Goal: Transaction & Acquisition: Purchase product/service

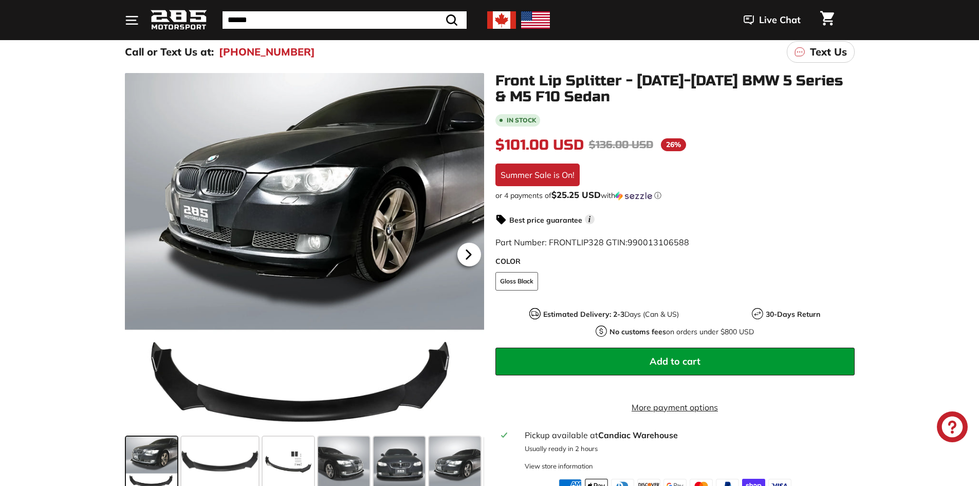
scroll to position [103, 0]
click at [475, 250] on icon at bounding box center [469, 255] width 24 height 24
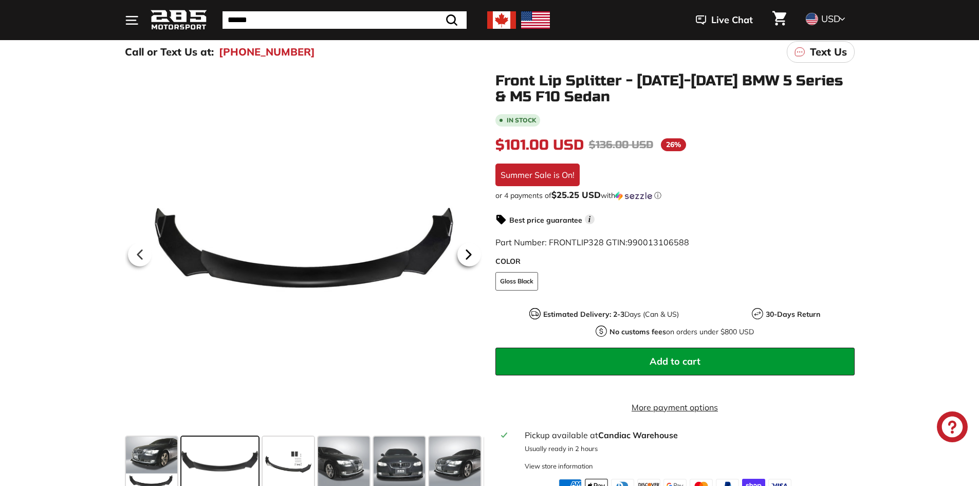
click at [475, 250] on icon at bounding box center [469, 255] width 24 height 24
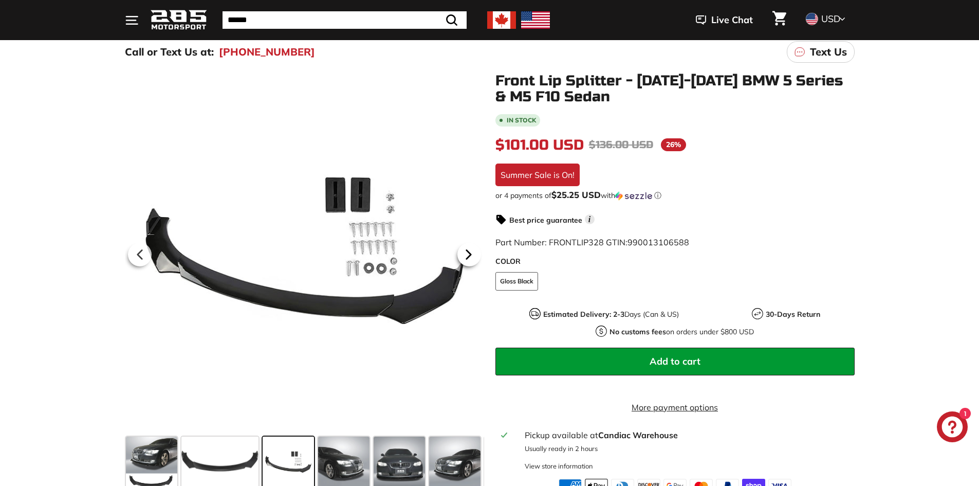
click at [475, 250] on icon at bounding box center [469, 255] width 24 height 24
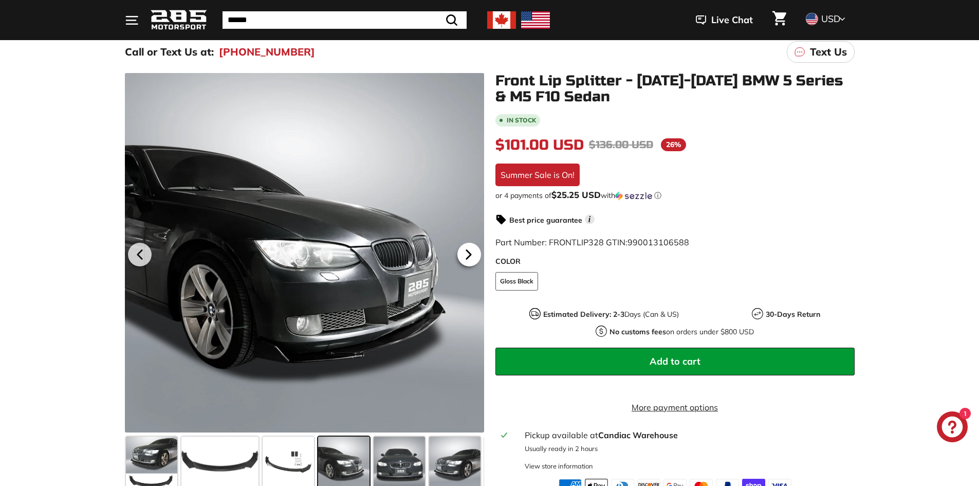
click at [475, 250] on icon at bounding box center [469, 255] width 24 height 24
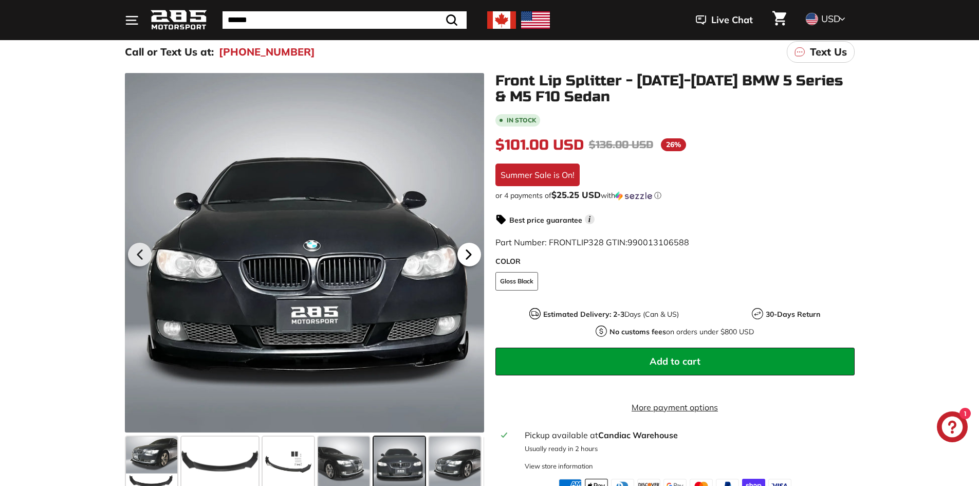
click at [475, 250] on icon at bounding box center [469, 255] width 24 height 24
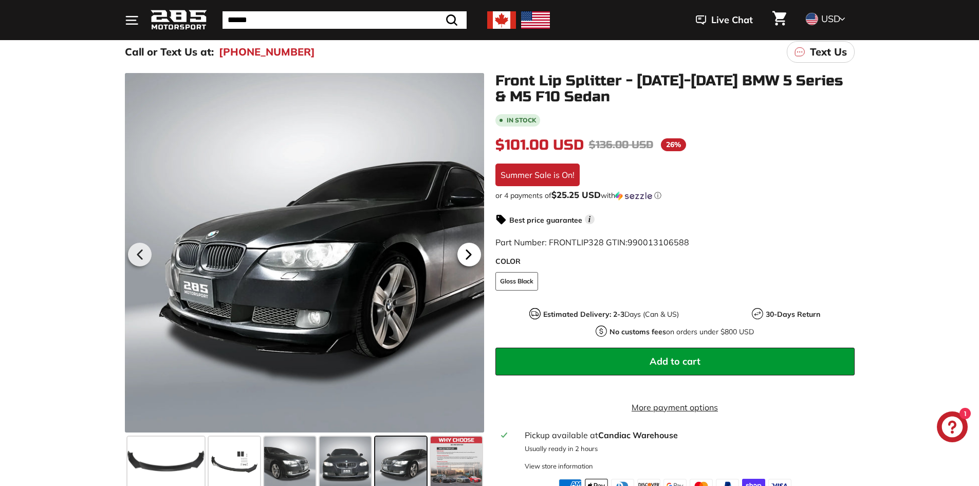
click at [475, 250] on icon at bounding box center [469, 255] width 24 height 24
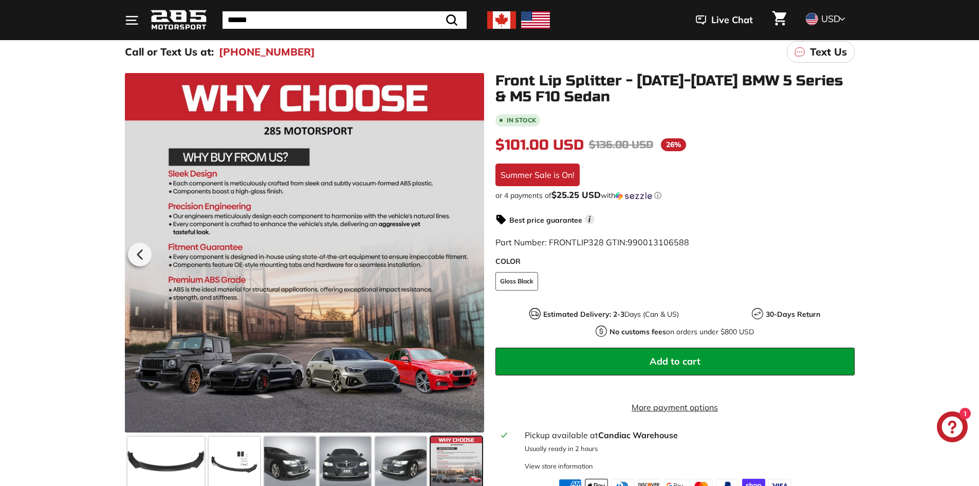
click at [475, 250] on div at bounding box center [304, 252] width 359 height 359
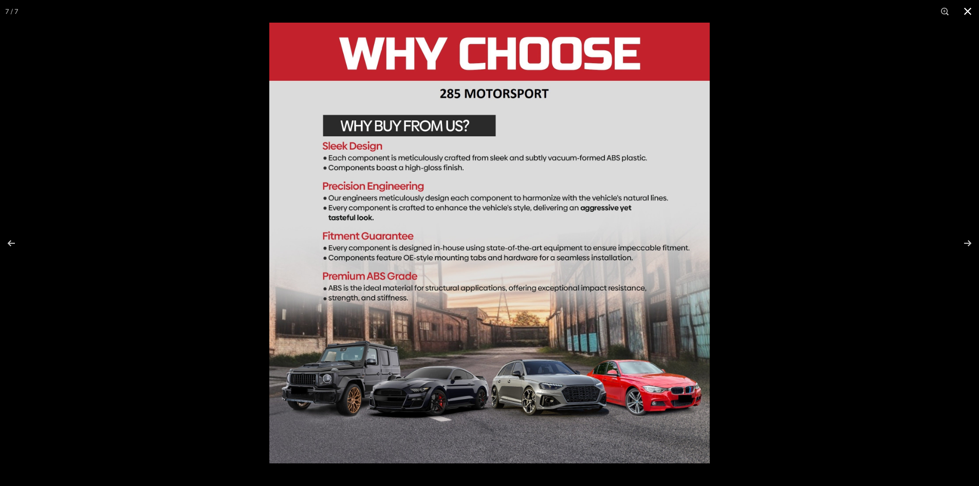
click at [970, 11] on button at bounding box center [968, 11] width 23 height 23
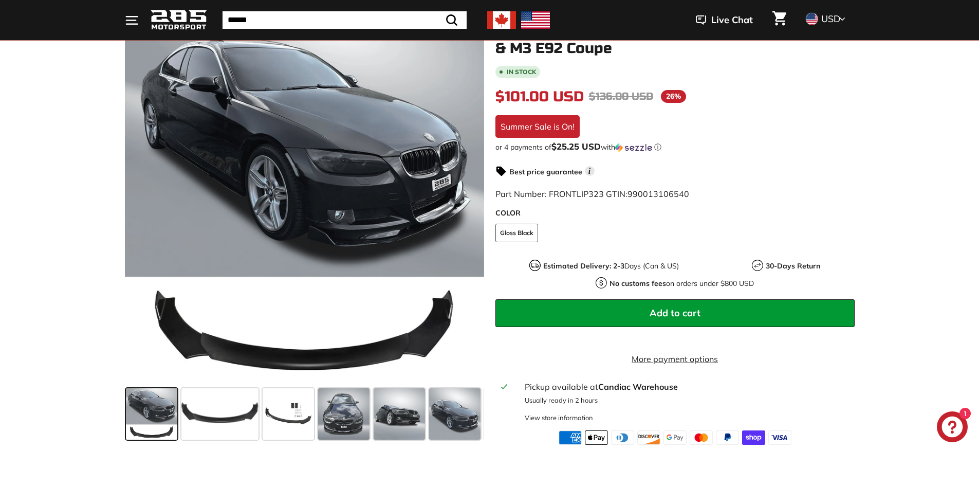
scroll to position [154, 0]
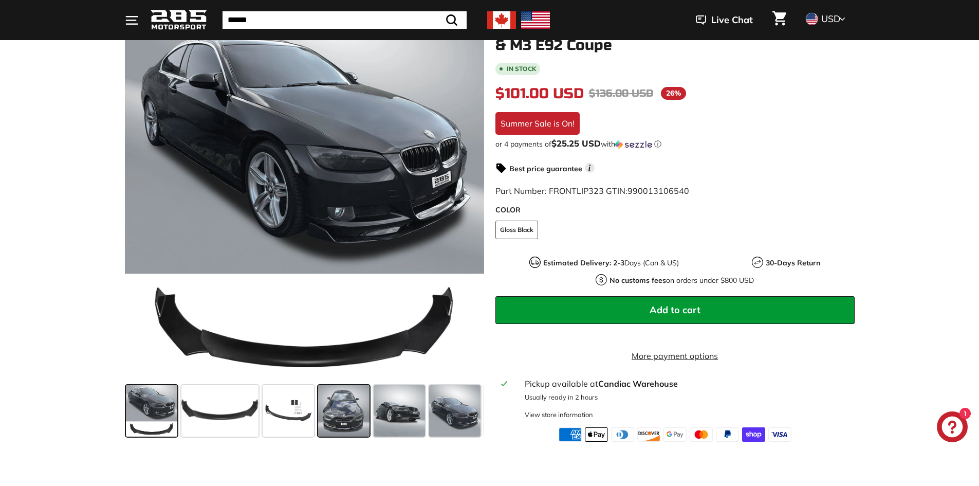
click at [330, 415] on span at bounding box center [343, 410] width 51 height 51
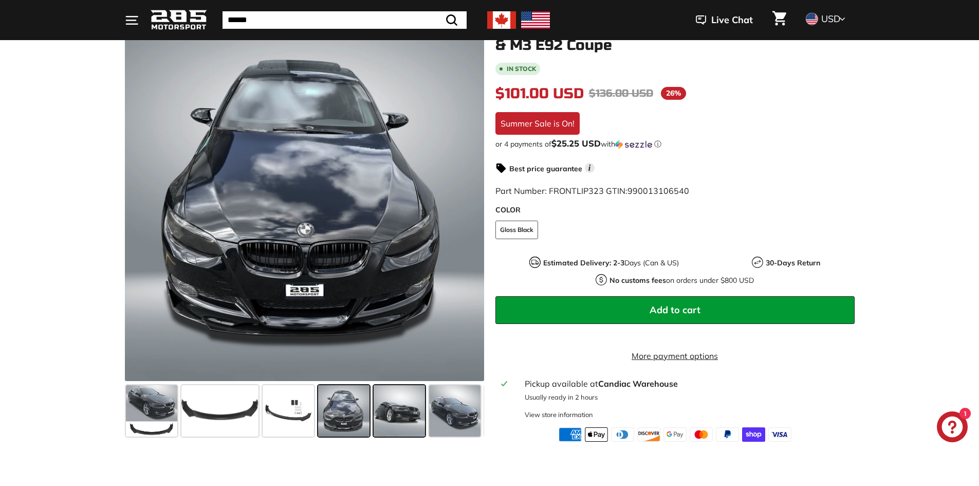
click at [407, 408] on span at bounding box center [399, 410] width 51 height 51
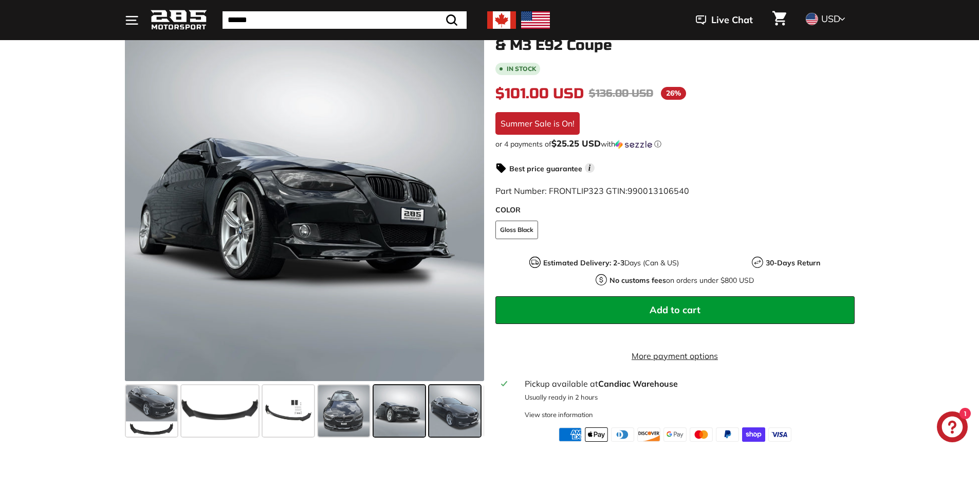
click at [452, 412] on span at bounding box center [454, 410] width 51 height 51
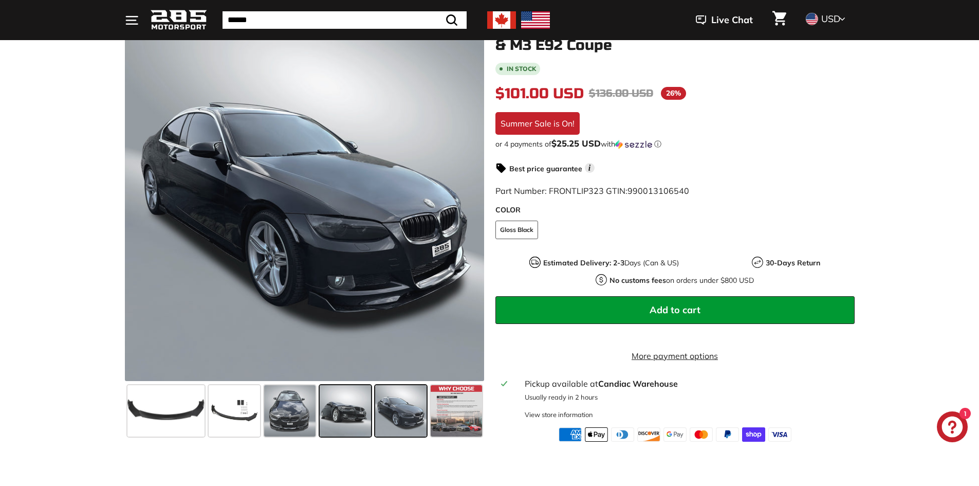
click at [339, 401] on span at bounding box center [345, 410] width 51 height 51
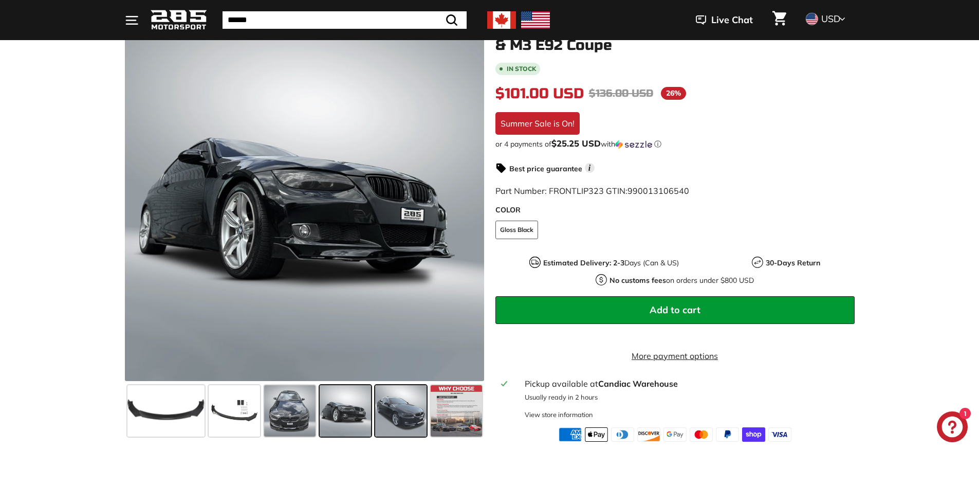
click at [396, 401] on span at bounding box center [400, 410] width 51 height 51
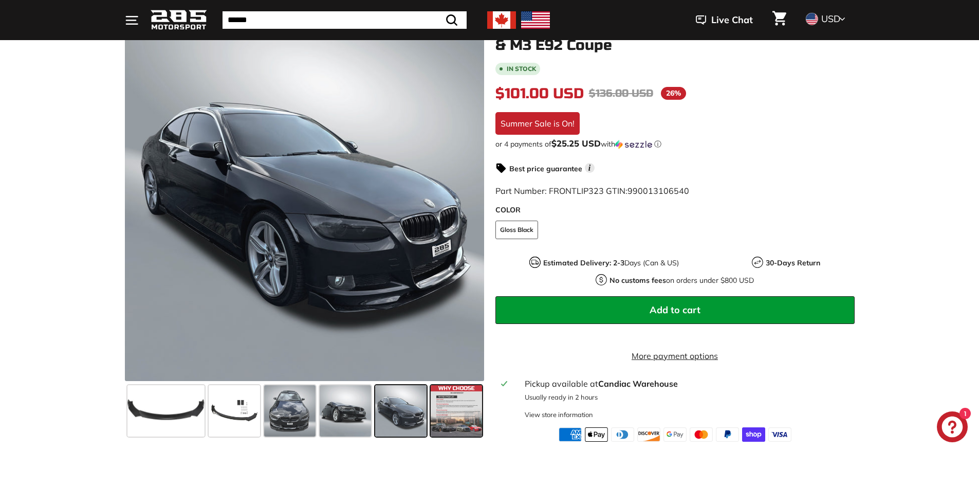
click at [449, 401] on span at bounding box center [456, 410] width 51 height 51
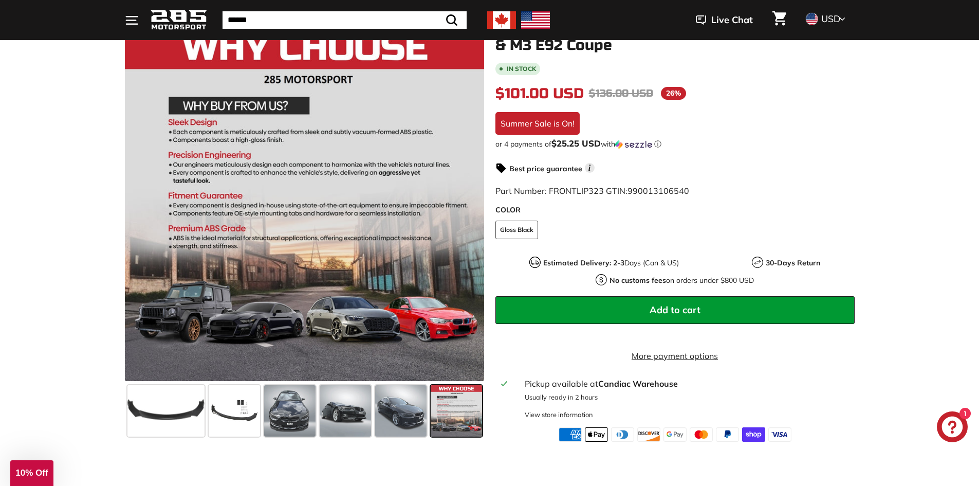
click at [401, 415] on div "Close dialog UNLOCK 10% Off Sign up to receive 10% off your first order and exc…" at bounding box center [489, 243] width 979 height 486
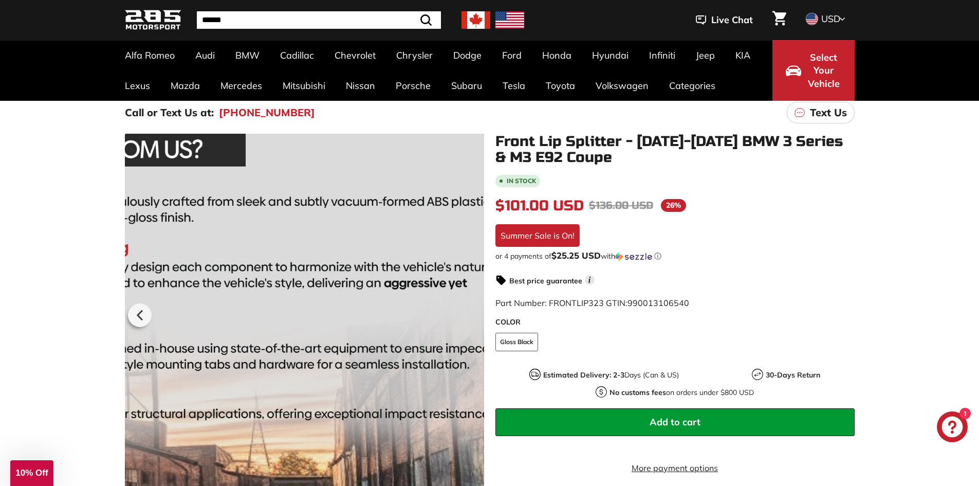
scroll to position [257, 0]
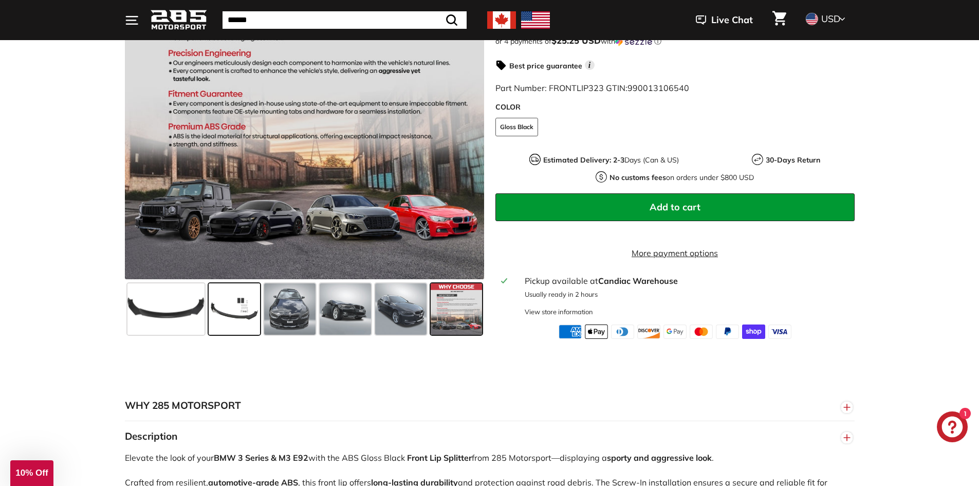
click at [245, 300] on span at bounding box center [234, 308] width 51 height 51
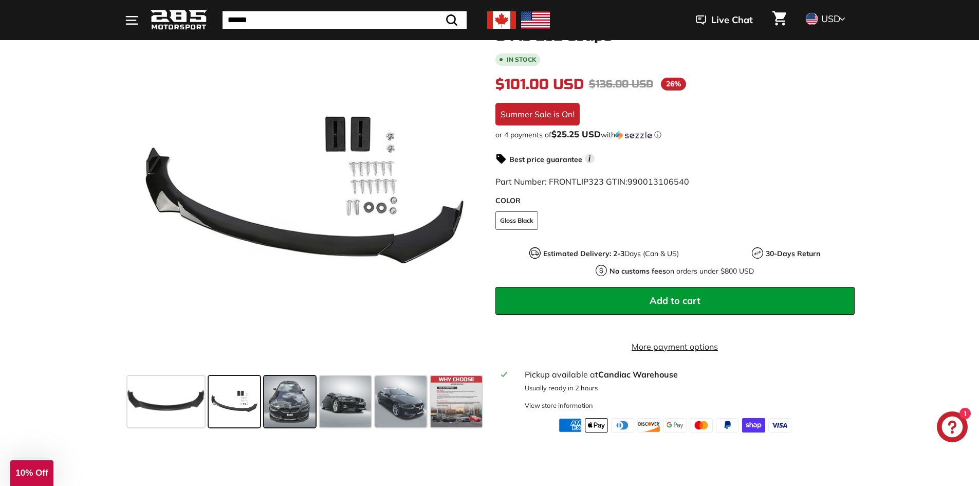
scroll to position [154, 0]
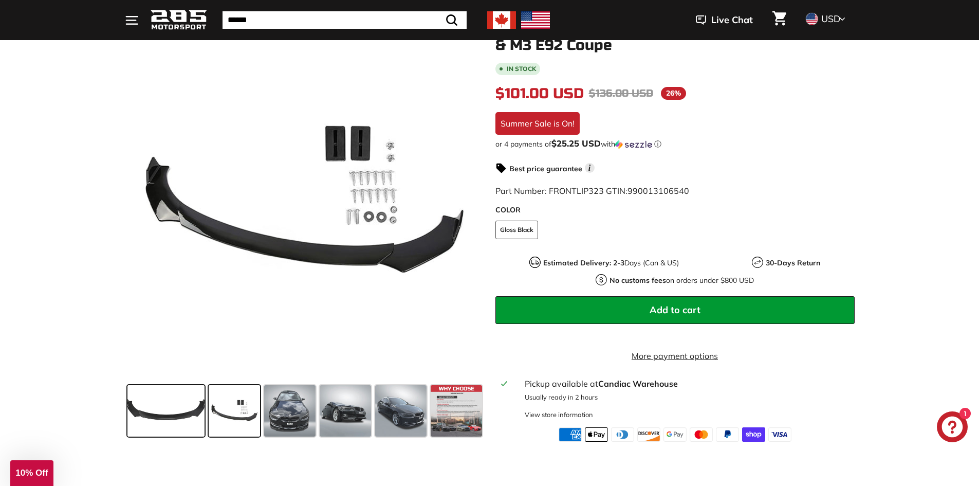
click at [151, 414] on span at bounding box center [166, 410] width 77 height 51
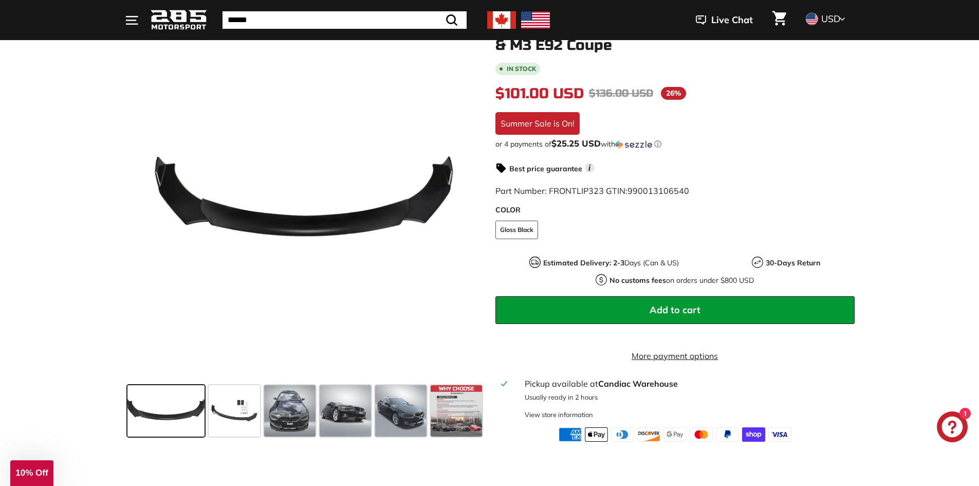
scroll to position [0, 0]
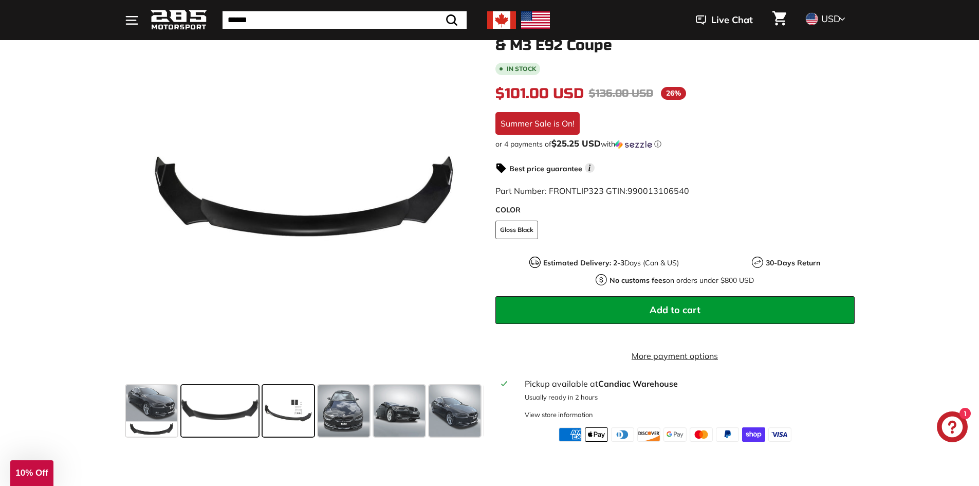
click at [289, 410] on span at bounding box center [288, 410] width 51 height 51
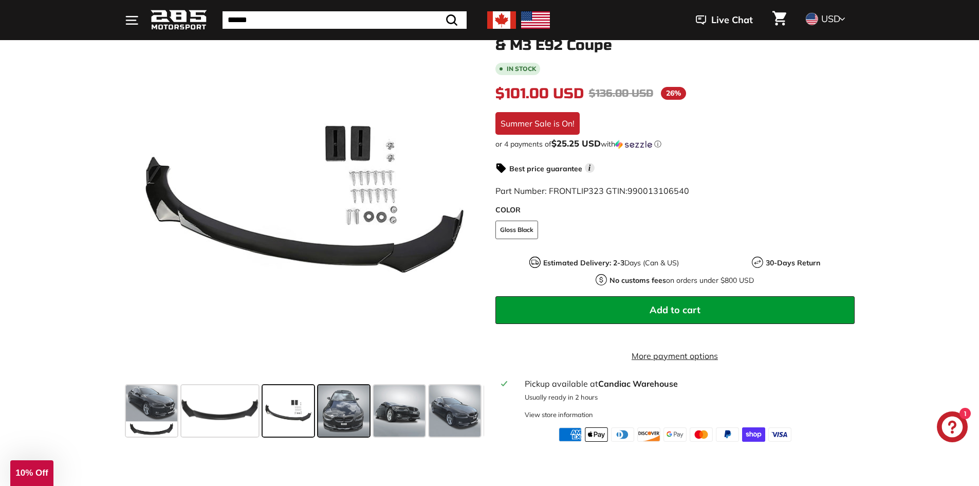
click at [341, 413] on span at bounding box center [343, 410] width 51 height 51
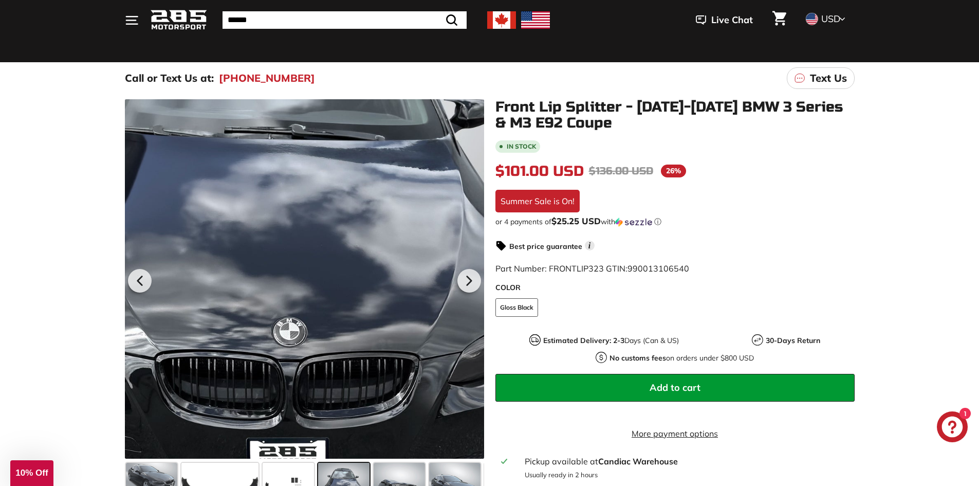
scroll to position [51, 0]
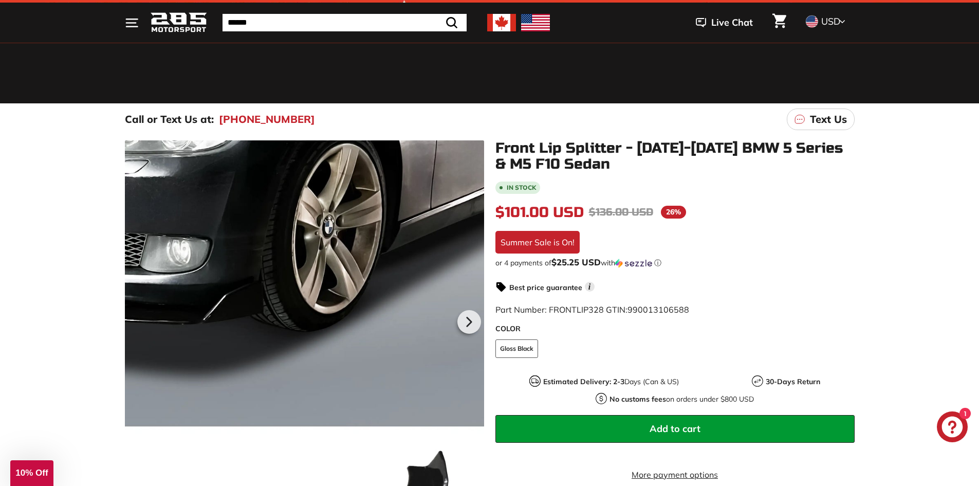
scroll to position [257, 0]
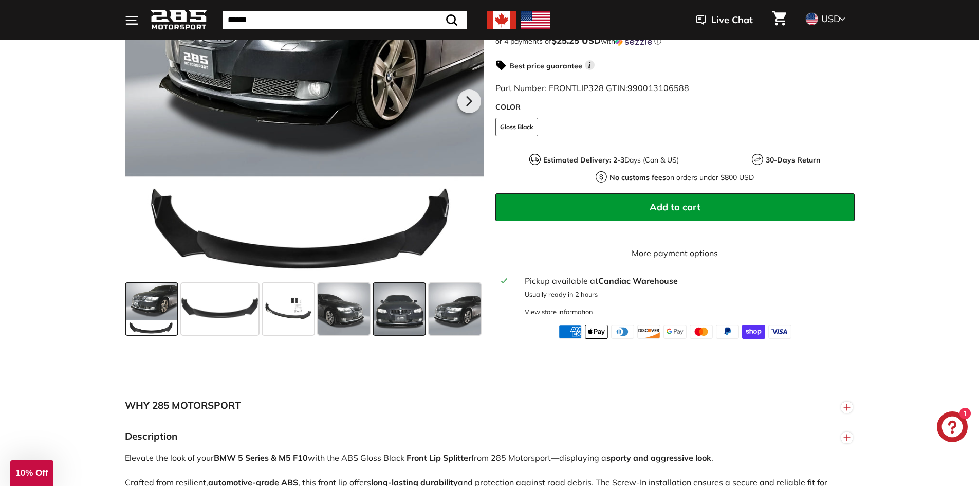
click at [392, 320] on span at bounding box center [399, 308] width 51 height 51
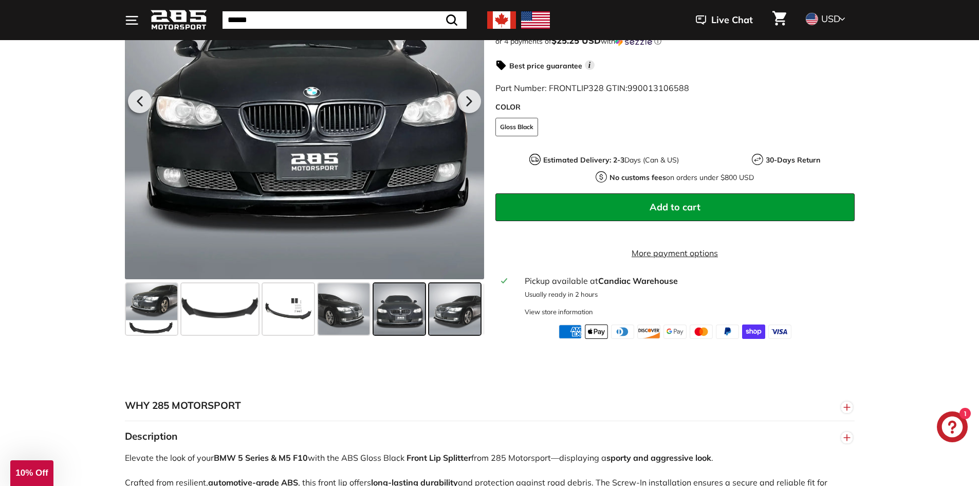
scroll to position [206, 0]
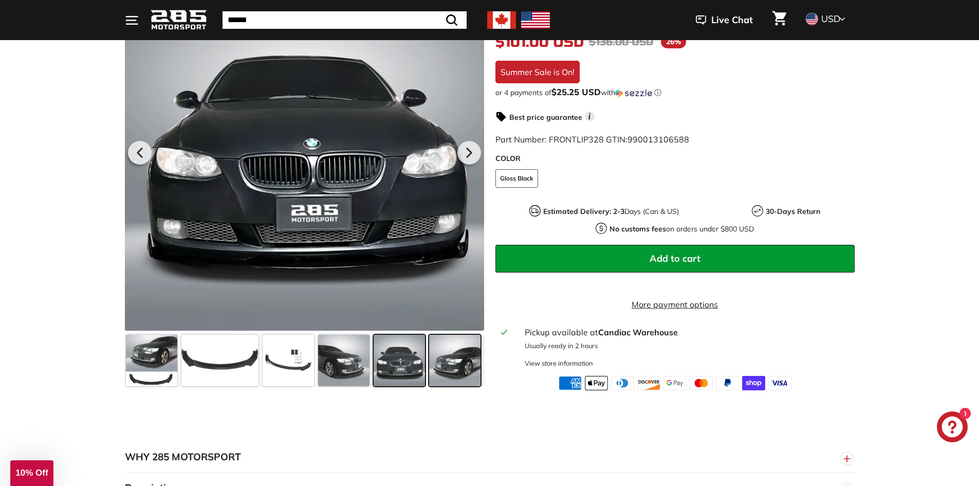
click at [454, 363] on span at bounding box center [454, 360] width 51 height 51
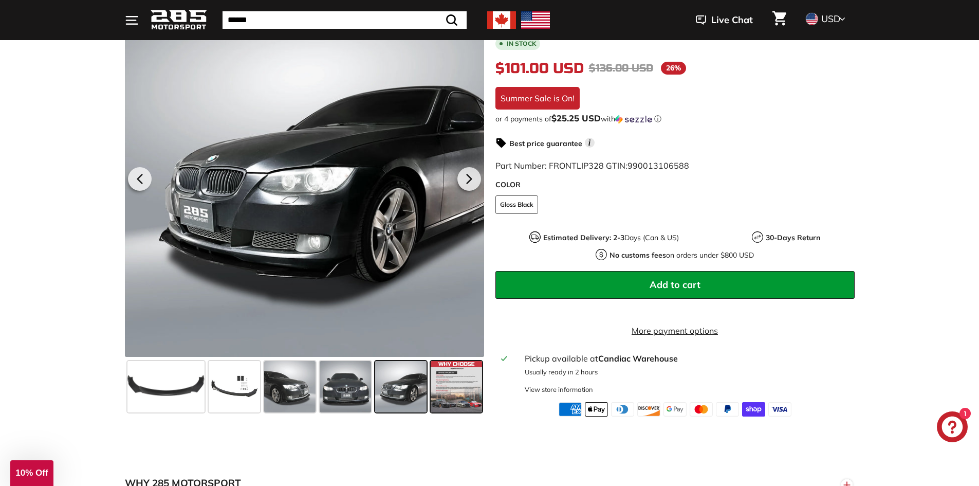
scroll to position [154, 0]
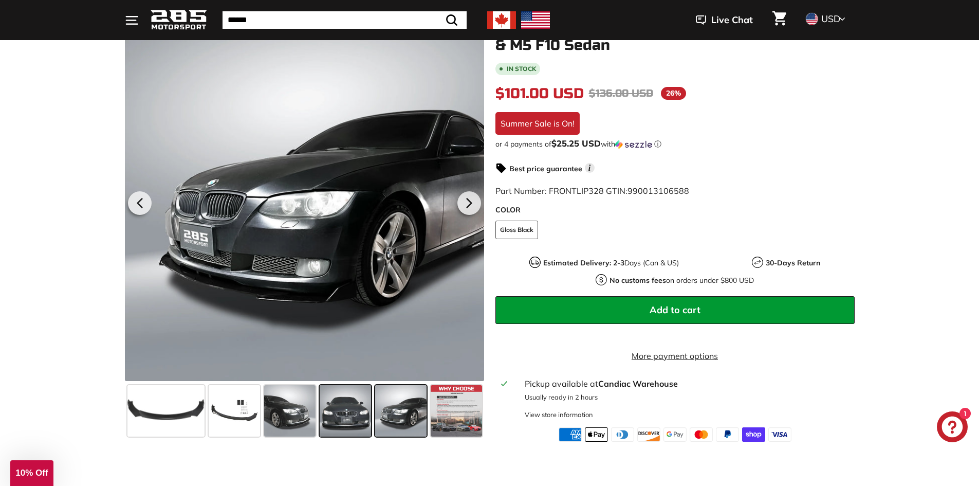
click at [360, 398] on span at bounding box center [345, 410] width 51 height 51
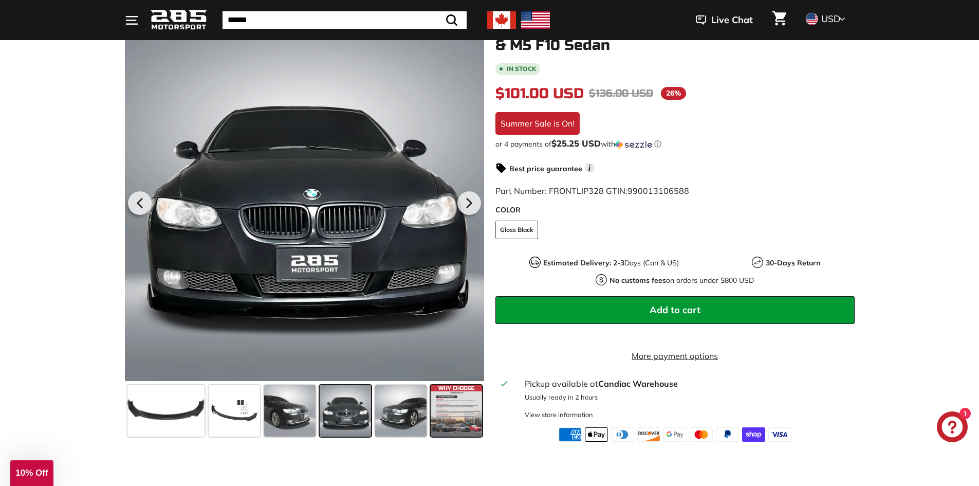
click at [444, 405] on span at bounding box center [456, 410] width 51 height 51
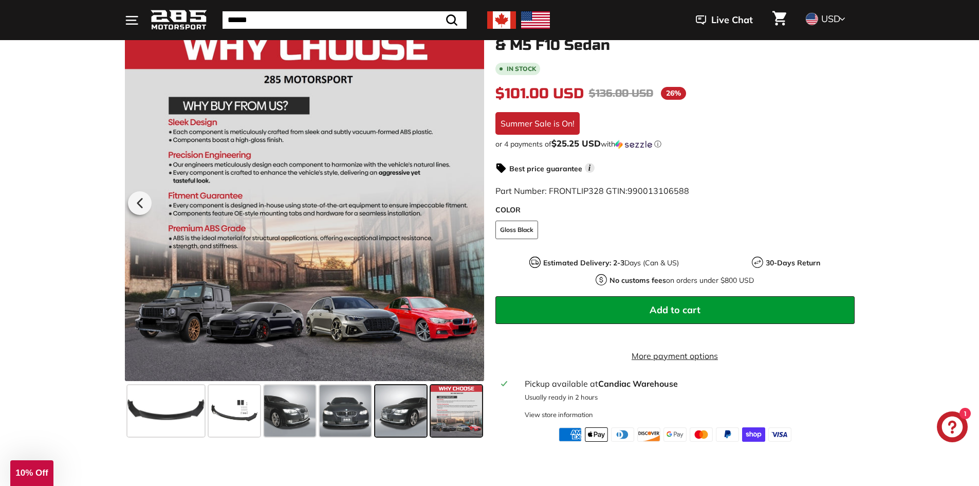
click at [402, 411] on span at bounding box center [400, 410] width 51 height 51
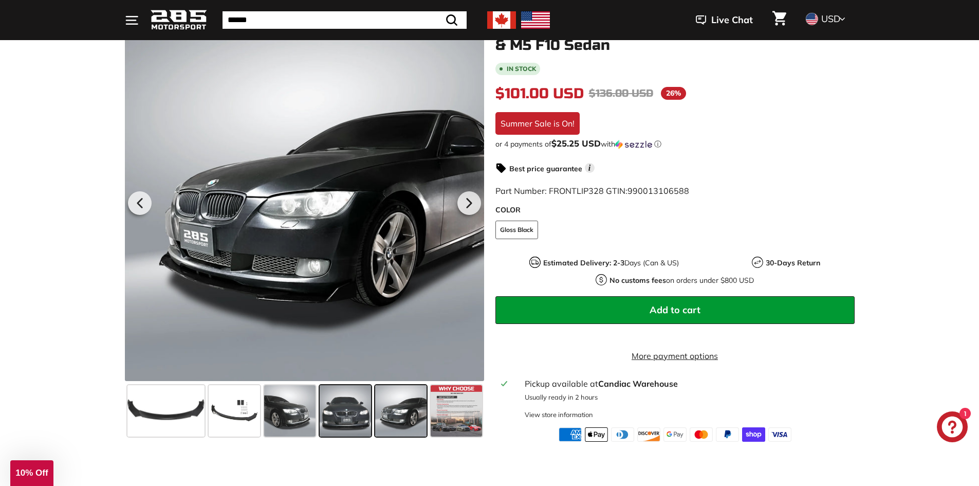
click at [339, 405] on span at bounding box center [345, 410] width 51 height 51
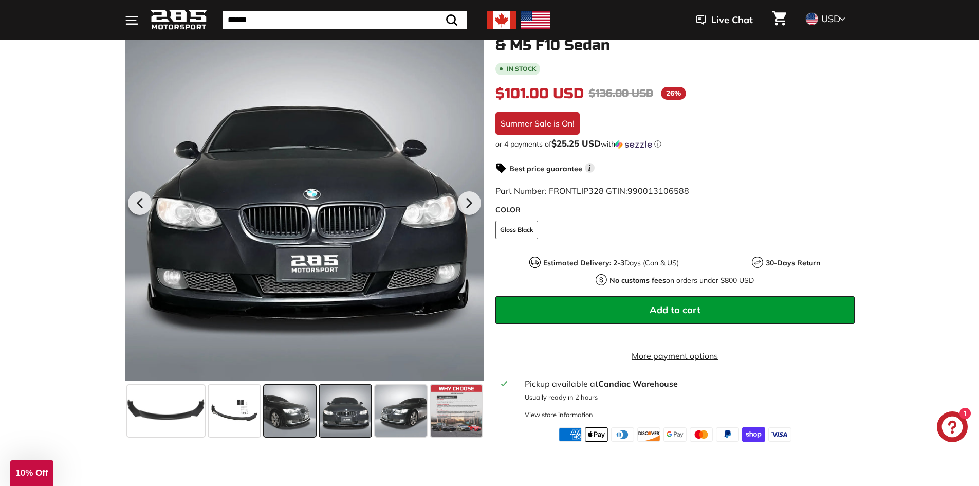
click at [277, 405] on span at bounding box center [289, 410] width 51 height 51
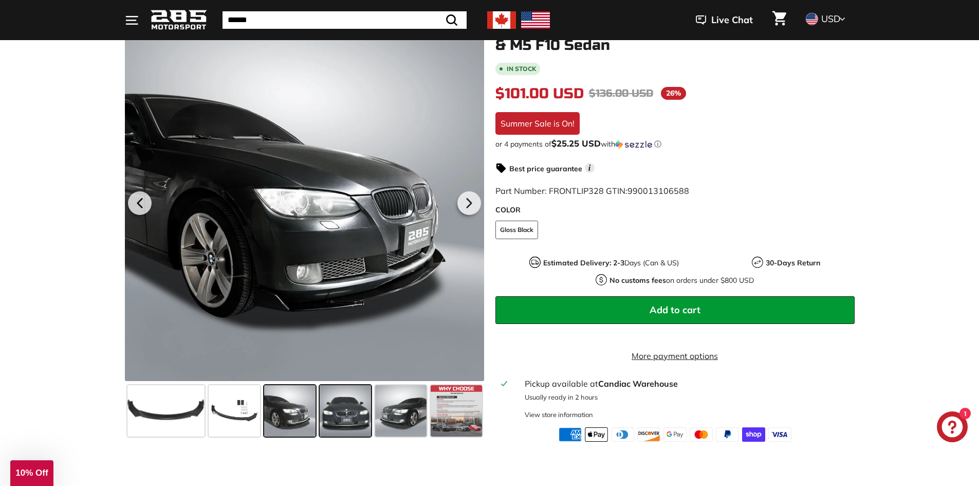
click at [331, 407] on span at bounding box center [345, 410] width 51 height 51
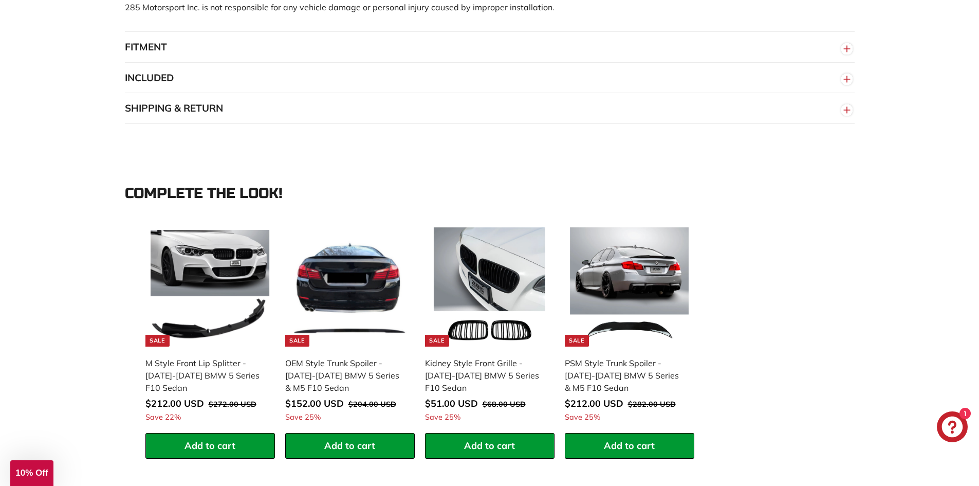
scroll to position [874, 0]
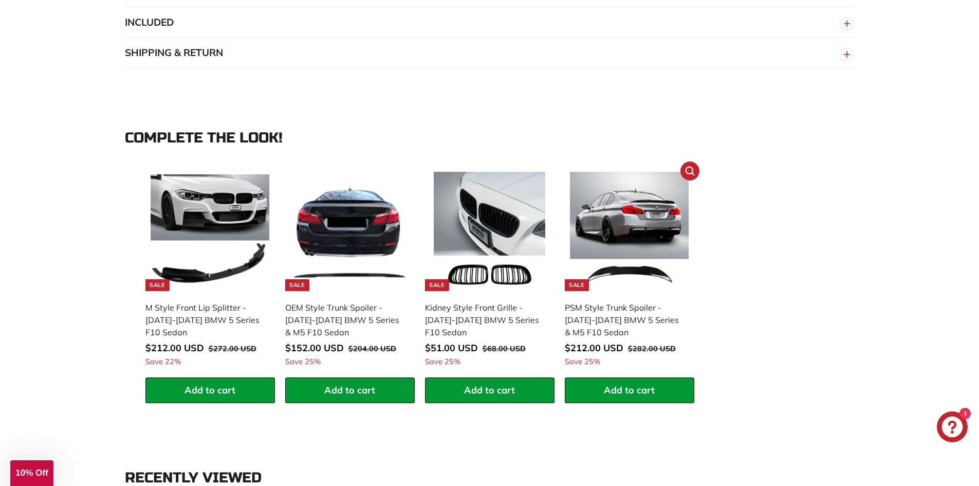
drag, startPoint x: 632, startPoint y: 160, endPoint x: 629, endPoint y: 229, distance: 68.9
click at [830, 279] on div "**********" at bounding box center [489, 288] width 699 height 242
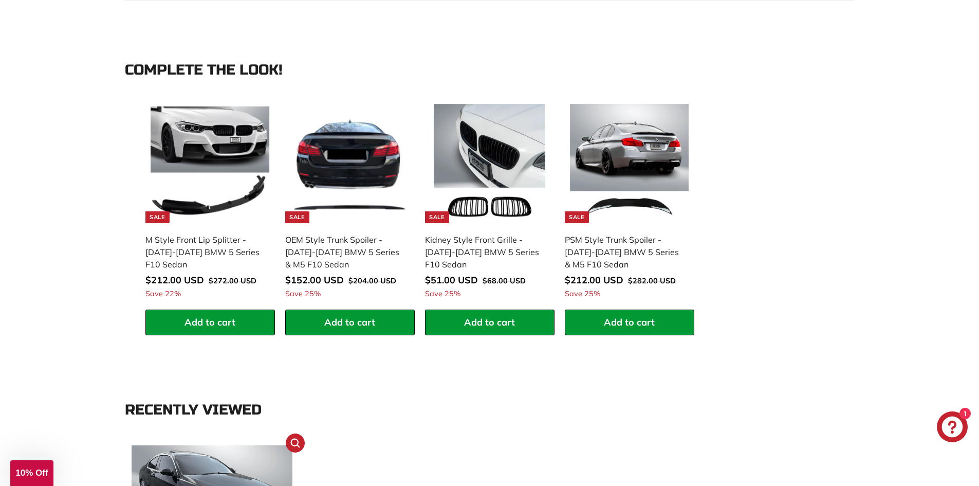
scroll to position [925, 0]
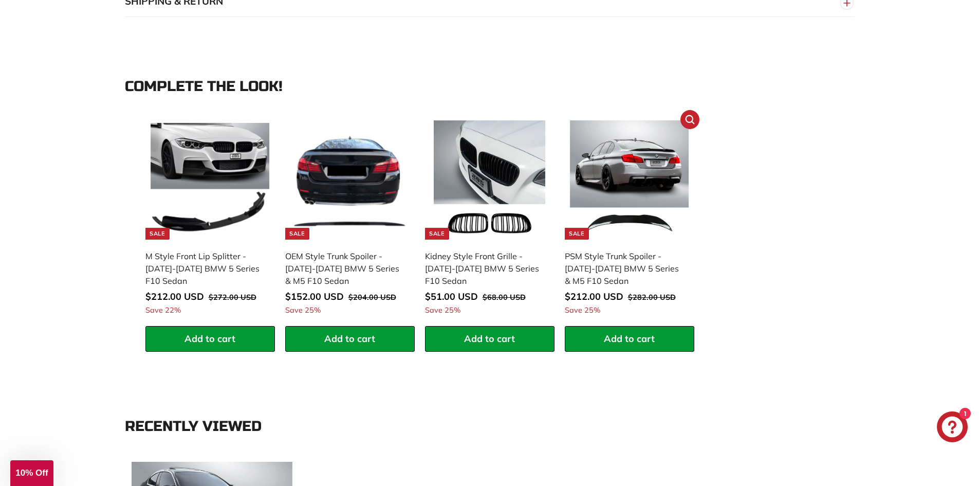
click at [641, 352] on button "Add to cart" at bounding box center [630, 339] width 130 height 26
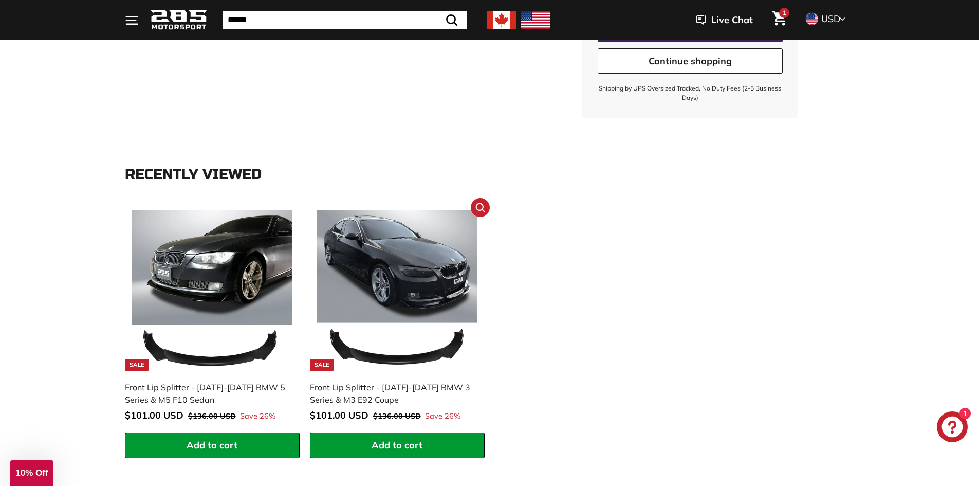
scroll to position [257, 0]
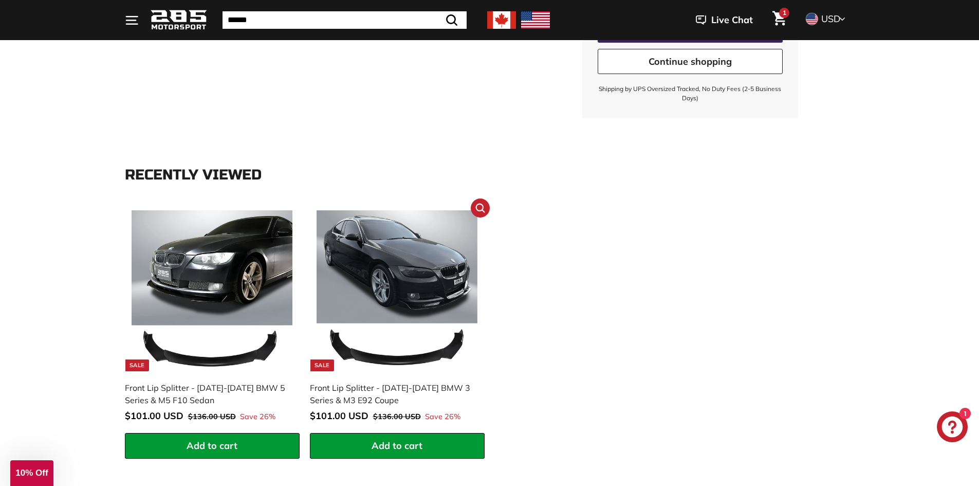
click at [409, 302] on img at bounding box center [397, 290] width 161 height 161
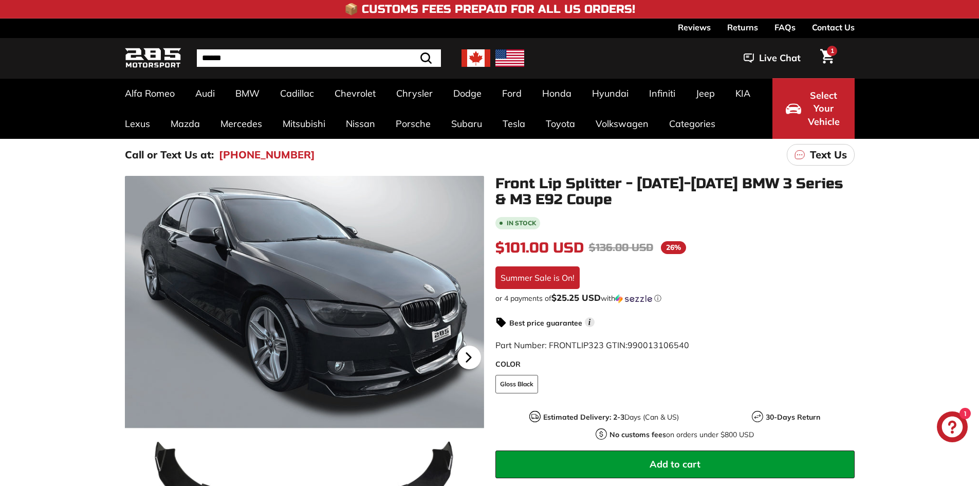
click at [464, 358] on icon at bounding box center [469, 358] width 24 height 24
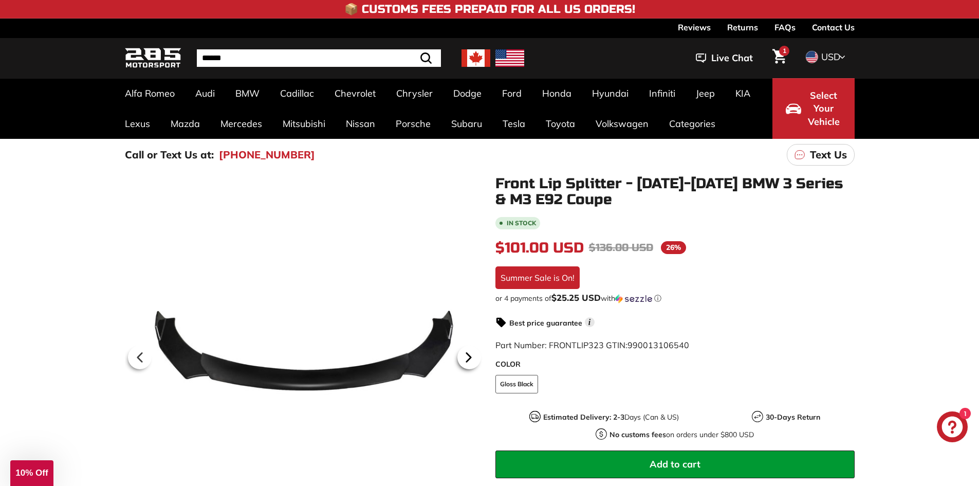
click at [464, 358] on icon at bounding box center [469, 358] width 24 height 24
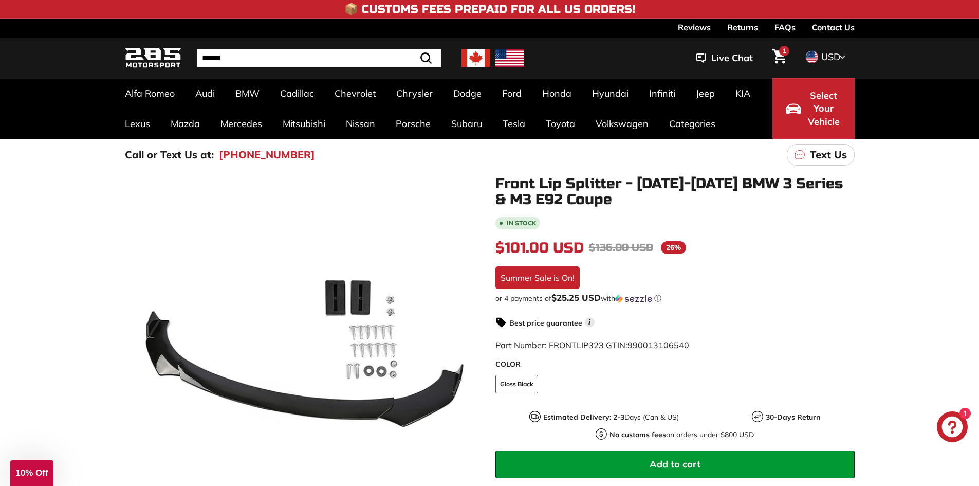
click at [814, 110] on span "Select Your Vehicle" at bounding box center [824, 109] width 35 height 40
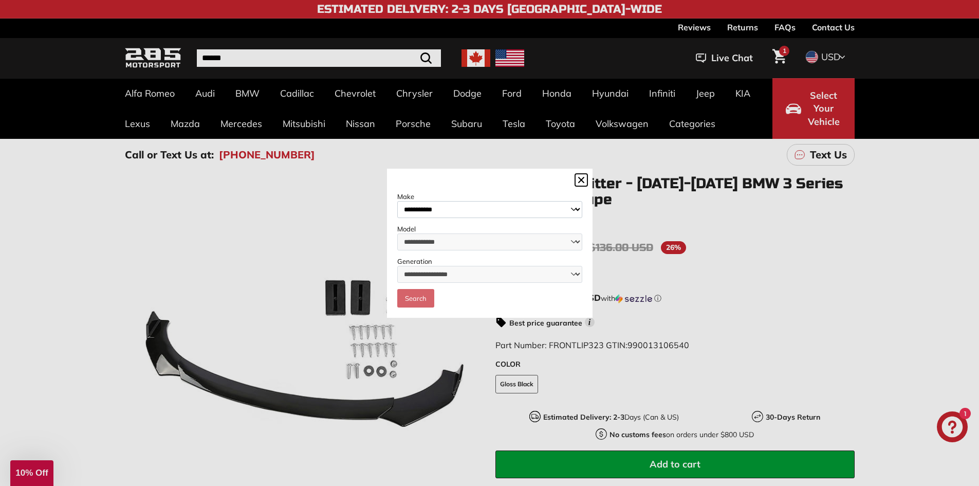
drag, startPoint x: 440, startPoint y: 190, endPoint x: 431, endPoint y: 197, distance: 11.3
click at [439, 192] on label "Make" at bounding box center [489, 196] width 185 height 9
click at [439, 201] on select "**********" at bounding box center [489, 209] width 185 height 17
click at [420, 204] on select "**********" at bounding box center [489, 209] width 185 height 17
click at [397, 201] on select "**********" at bounding box center [489, 209] width 185 height 17
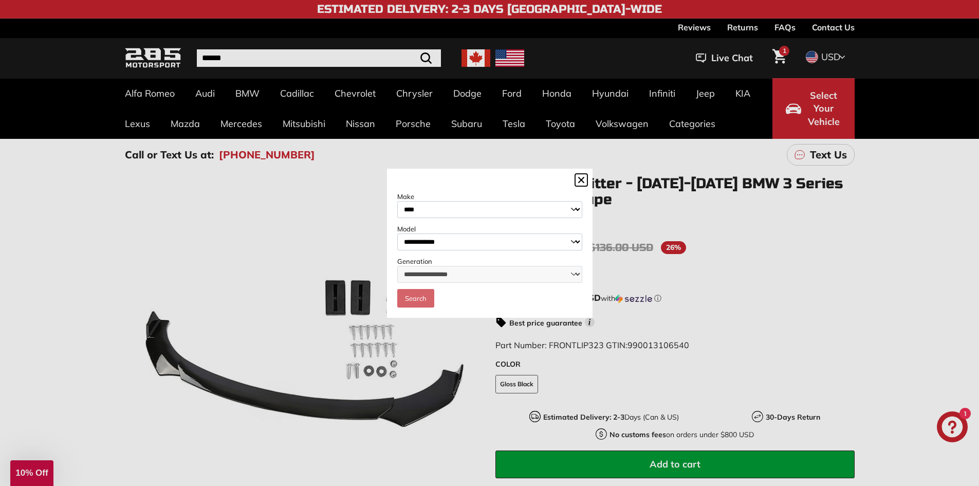
click at [435, 206] on select "**********" at bounding box center [489, 209] width 185 height 17
select select "***"
click at [397, 201] on select "**********" at bounding box center [489, 209] width 185 height 17
click at [431, 243] on select "**********" at bounding box center [489, 241] width 185 height 17
select select "********"
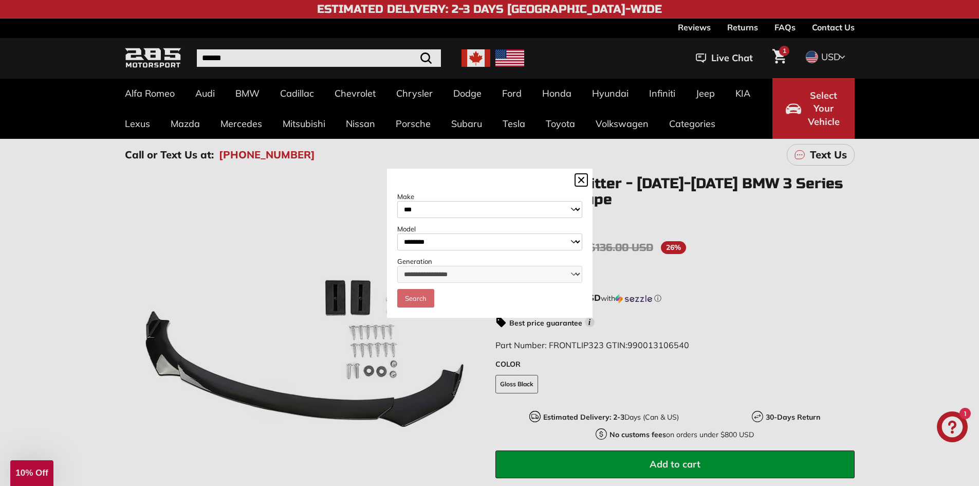
click at [397, 233] on select "**********" at bounding box center [489, 241] width 185 height 17
click at [429, 269] on select "**********" at bounding box center [489, 274] width 185 height 17
select select "**********"
click at [397, 266] on select "**********" at bounding box center [489, 274] width 185 height 17
click at [402, 298] on link "Search" at bounding box center [415, 298] width 37 height 19
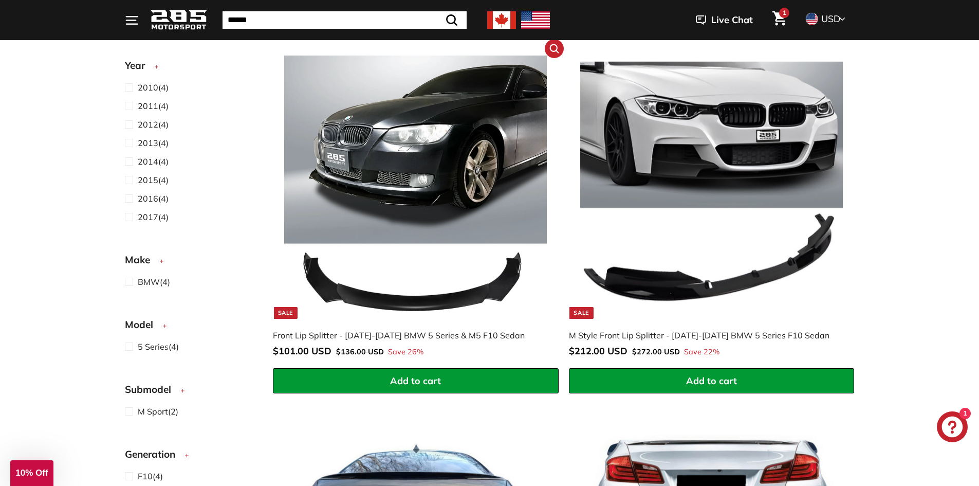
scroll to position [154, 0]
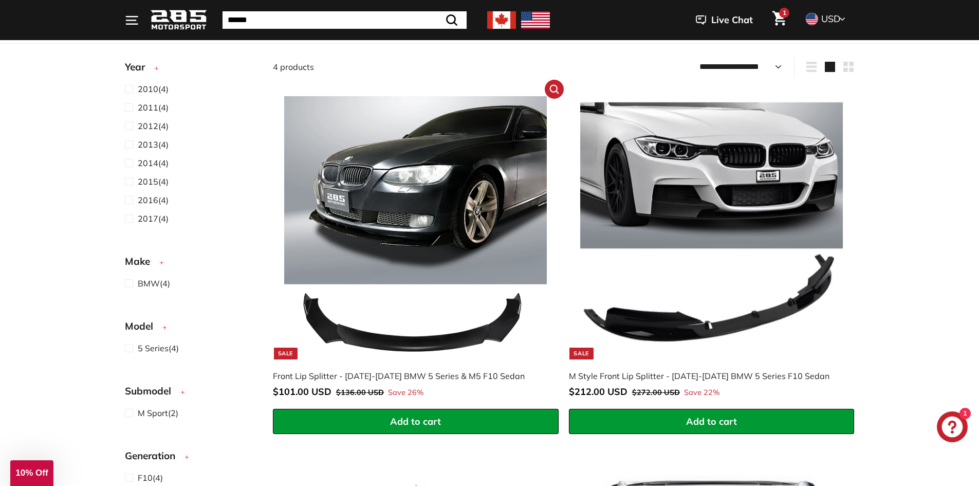
click at [498, 240] on img at bounding box center [415, 227] width 263 height 263
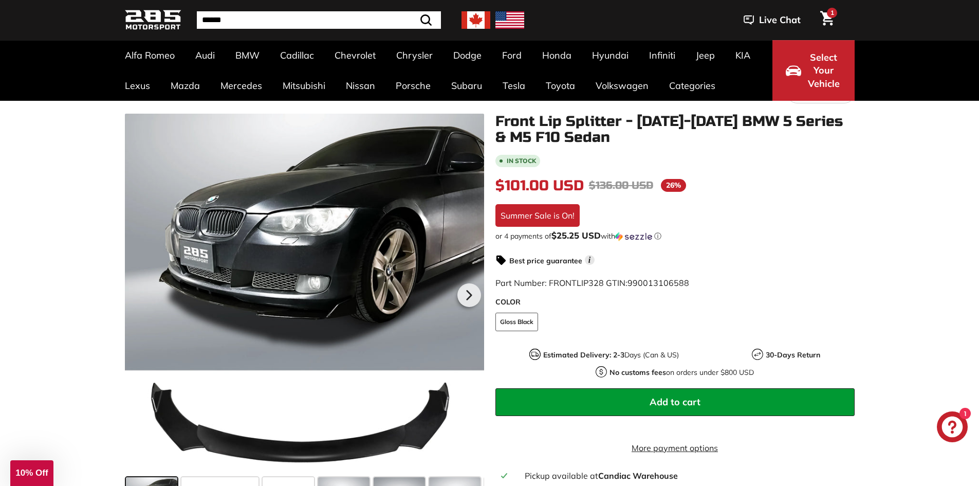
scroll to position [257, 0]
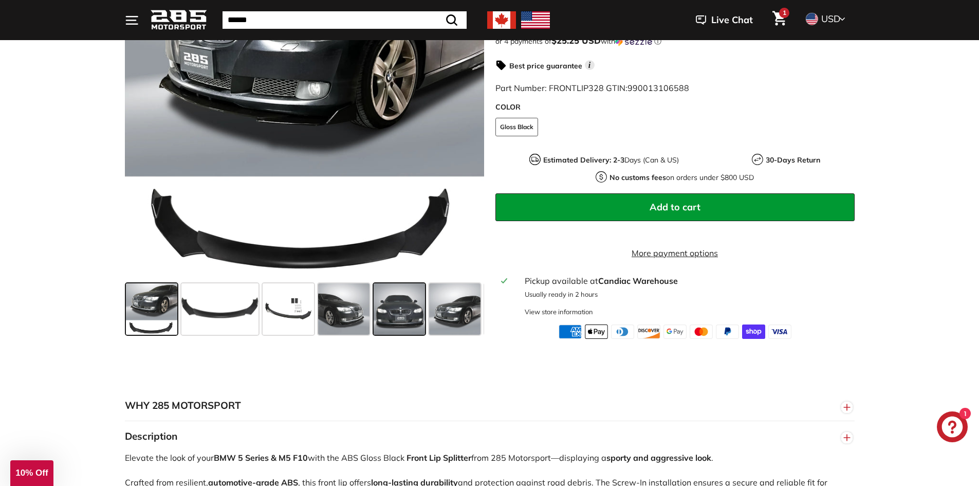
click at [389, 333] on span at bounding box center [399, 308] width 51 height 51
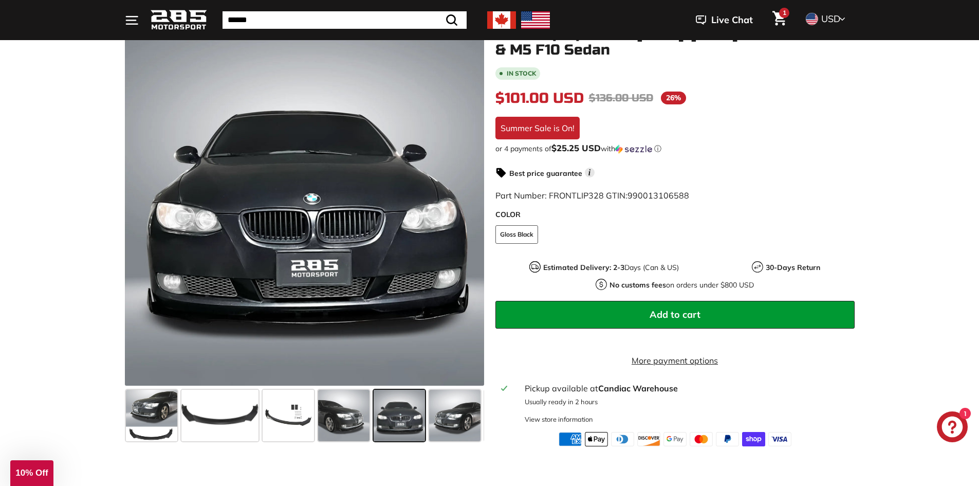
scroll to position [154, 0]
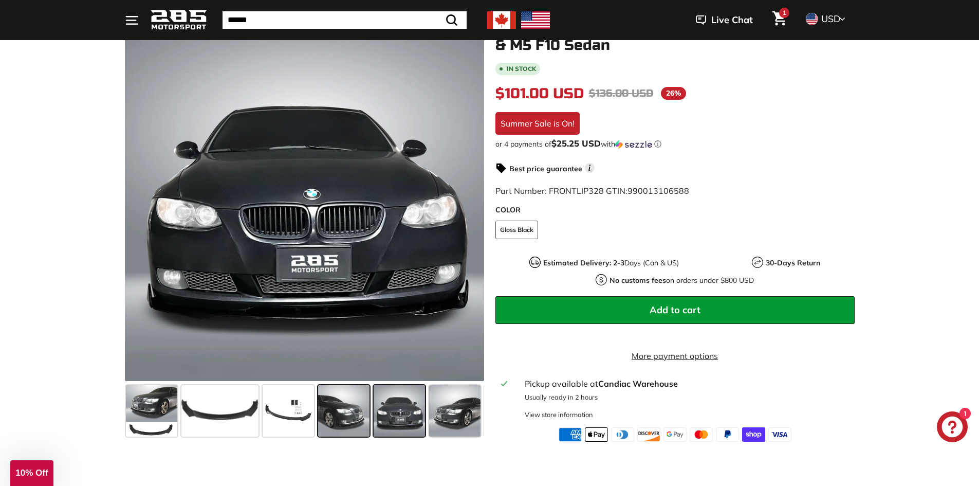
click at [344, 423] on span at bounding box center [343, 410] width 51 height 51
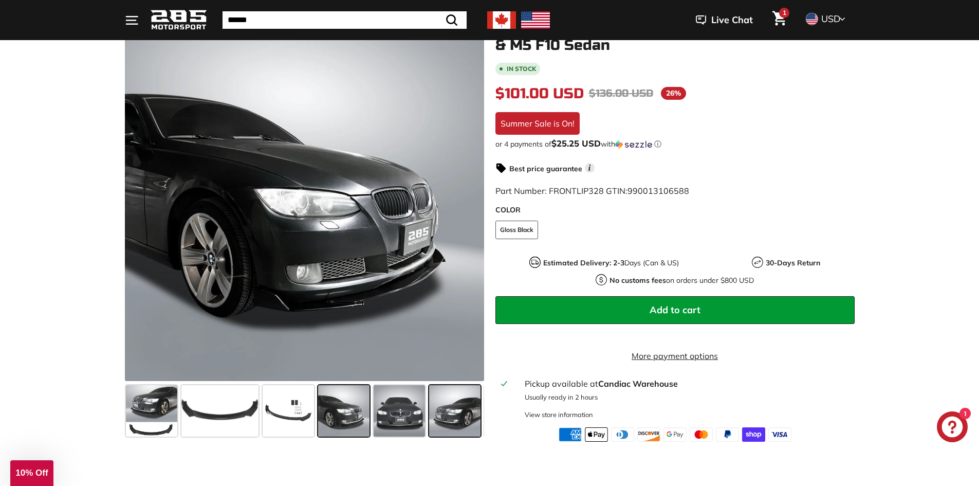
click at [463, 397] on span at bounding box center [454, 410] width 51 height 51
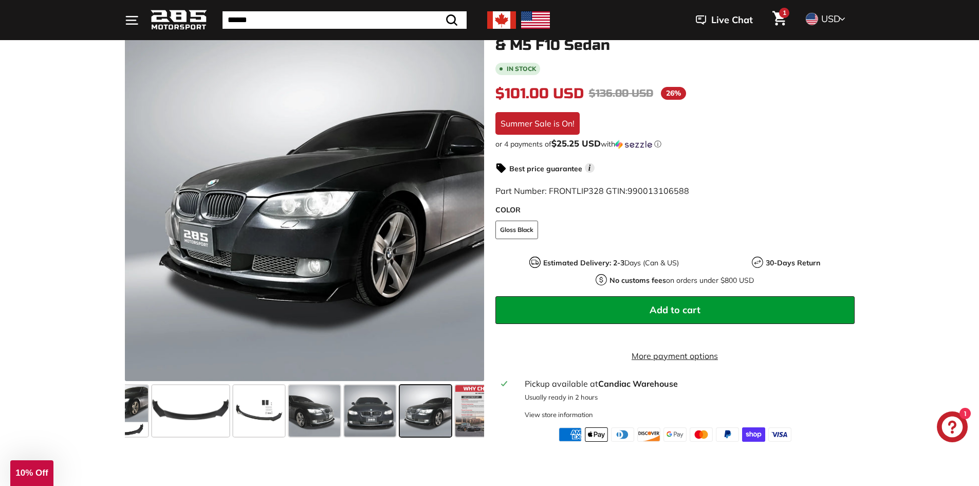
scroll to position [0, 54]
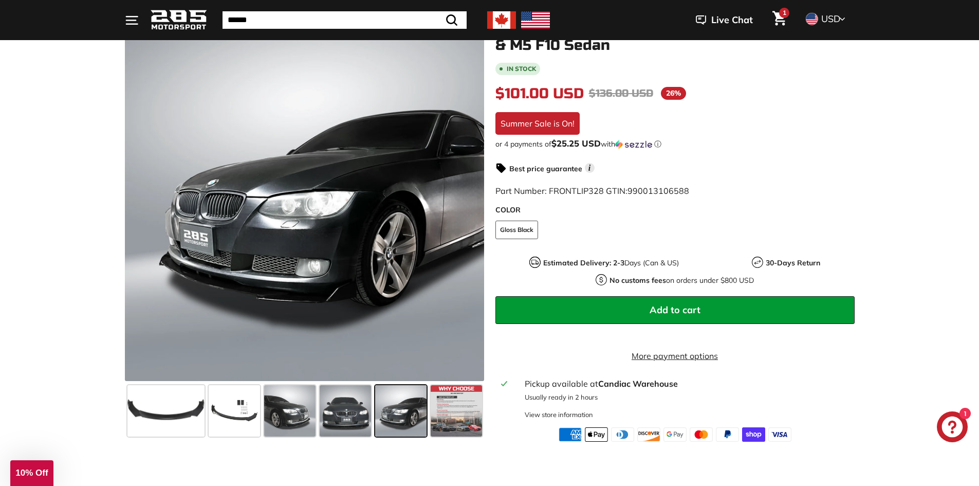
click at [382, 412] on span at bounding box center [400, 410] width 51 height 51
click at [331, 413] on span at bounding box center [345, 410] width 51 height 51
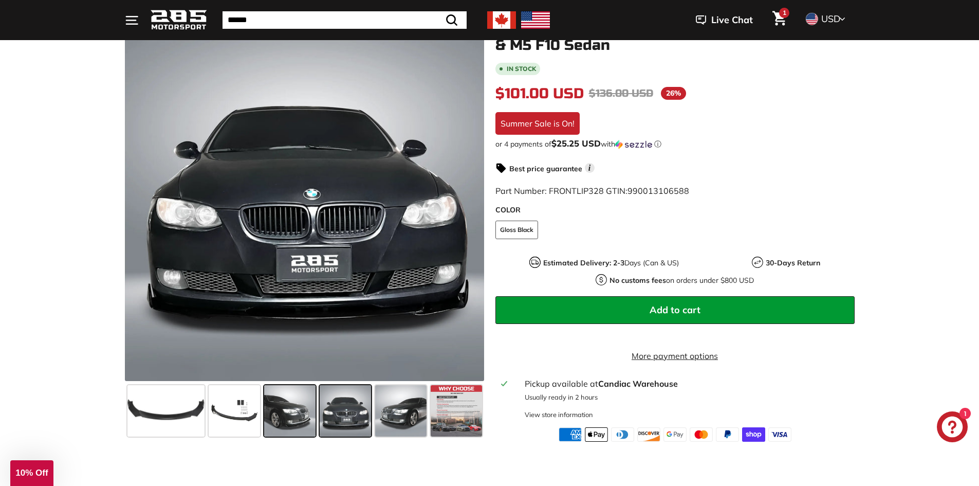
click at [284, 413] on span at bounding box center [289, 410] width 51 height 51
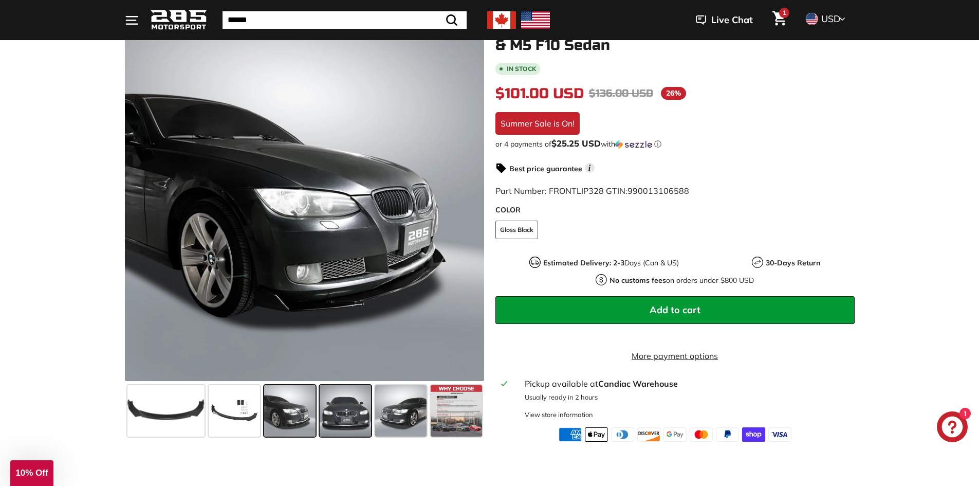
click at [370, 414] on span at bounding box center [345, 410] width 51 height 51
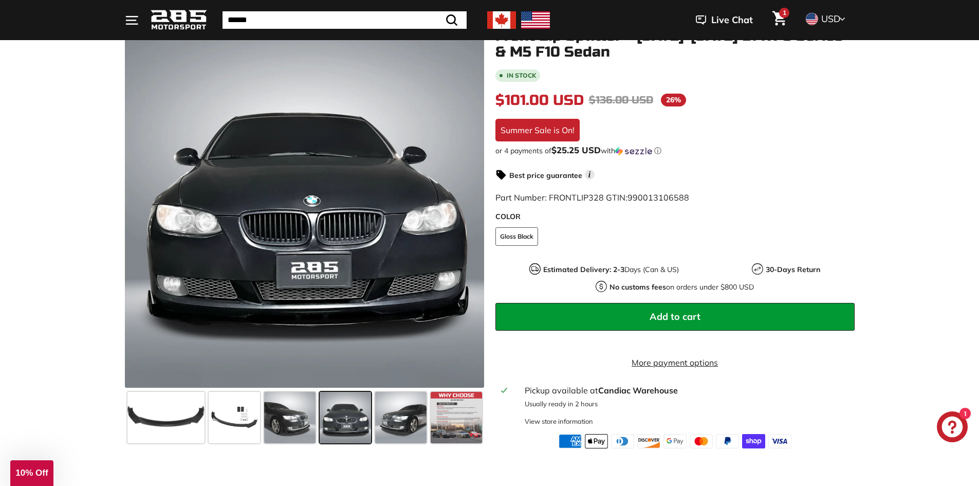
scroll to position [154, 0]
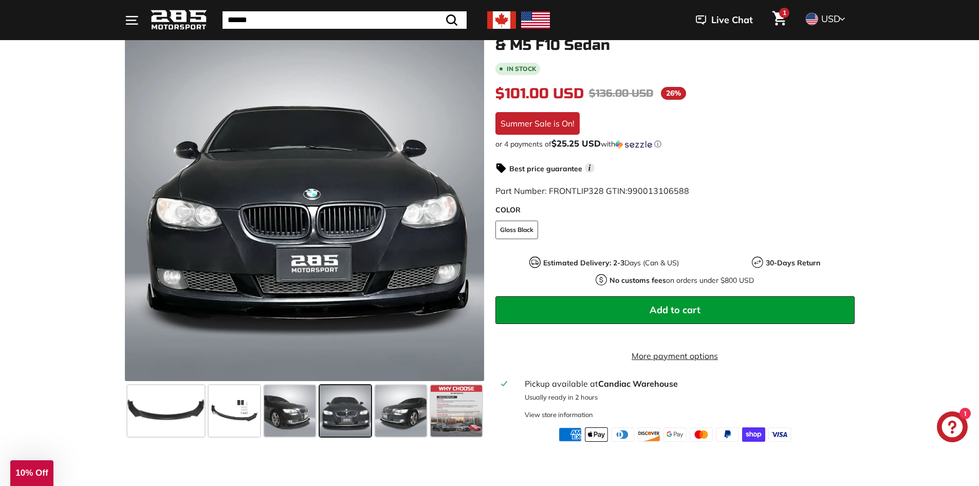
click at [369, 416] on span at bounding box center [345, 410] width 51 height 51
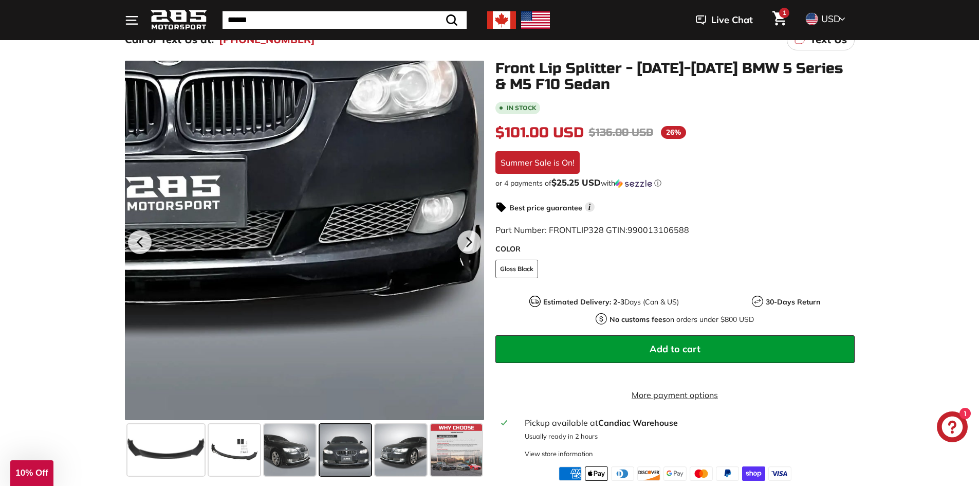
scroll to position [0, 0]
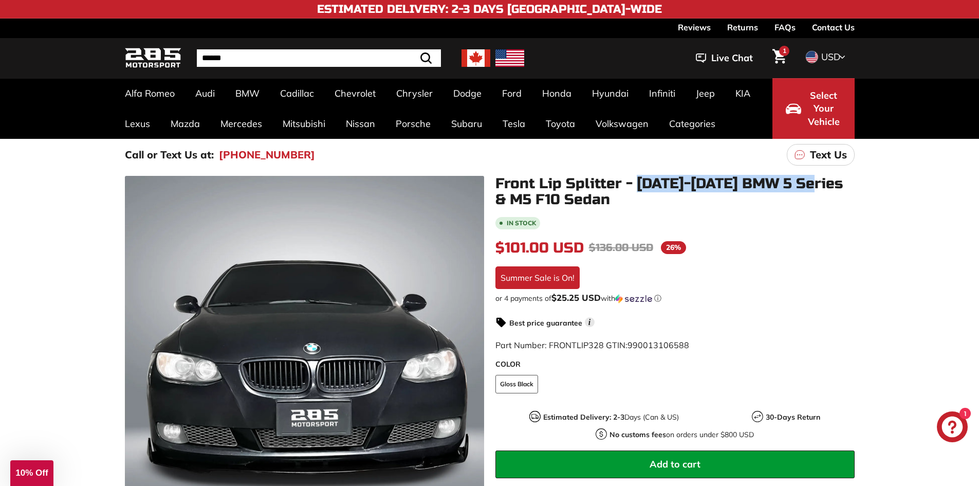
drag, startPoint x: 639, startPoint y: 177, endPoint x: 816, endPoint y: 181, distance: 176.9
click at [816, 181] on h1 "Front Lip Splitter - [DATE]-[DATE] BMW 5 Series & M5 F10 Sedan" at bounding box center [675, 192] width 359 height 32
copy h1 "[DATE]-[DATE] BMW 5 Series"
